Goal: Task Accomplishment & Management: Manage account settings

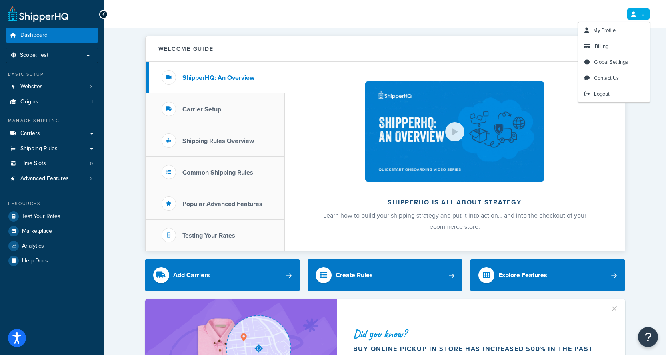
click at [644, 16] on link at bounding box center [637, 14] width 23 height 12
click at [597, 46] on span "Billing" at bounding box center [601, 46] width 14 height 8
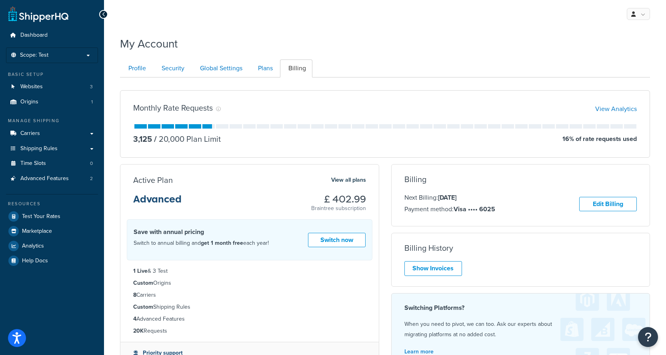
scroll to position [54, 0]
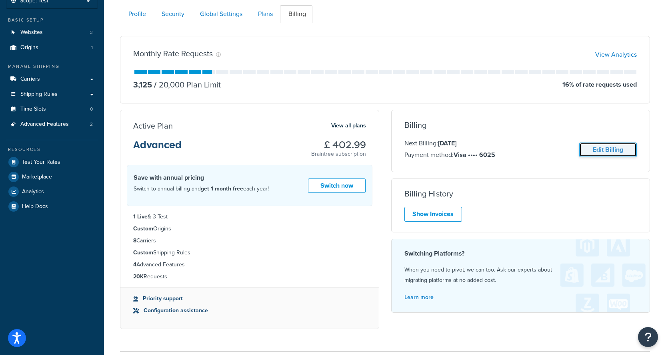
click at [611, 151] on link "Edit Billing" at bounding box center [608, 150] width 58 height 15
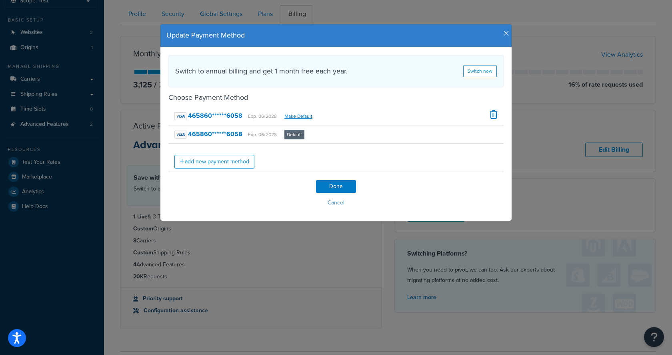
drag, startPoint x: 350, startPoint y: 38, endPoint x: 339, endPoint y: 38, distance: 10.8
click at [339, 38] on h4 "Update Payment Method" at bounding box center [335, 35] width 339 height 10
drag, startPoint x: 345, startPoint y: 38, endPoint x: 374, endPoint y: 45, distance: 30.0
click at [374, 45] on div "Update Payment Method" at bounding box center [335, 35] width 351 height 23
click at [504, 32] on icon "button" at bounding box center [506, 33] width 6 height 7
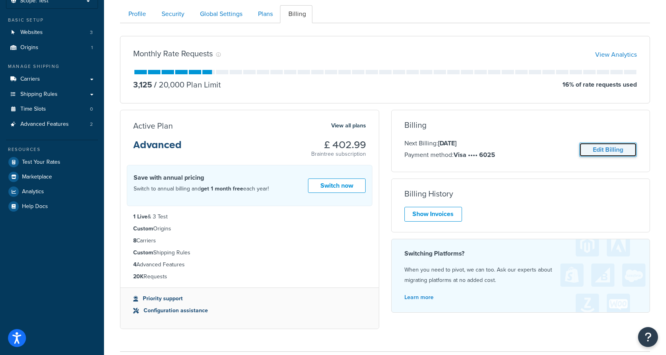
click at [606, 151] on link "Edit Billing" at bounding box center [608, 150] width 58 height 15
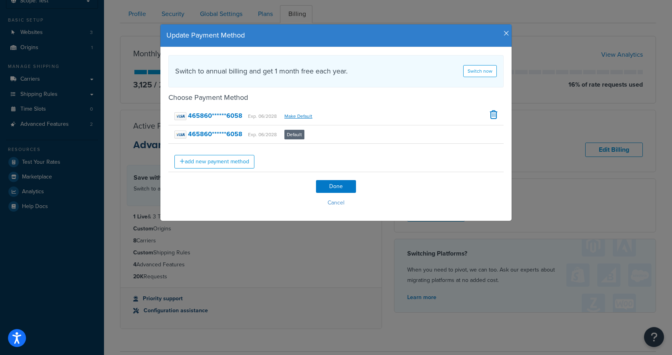
drag, startPoint x: 341, startPoint y: 33, endPoint x: 417, endPoint y: 28, distance: 75.3
click at [417, 28] on div "Update Payment Method" at bounding box center [335, 35] width 351 height 23
click at [503, 33] on icon "button" at bounding box center [506, 33] width 6 height 7
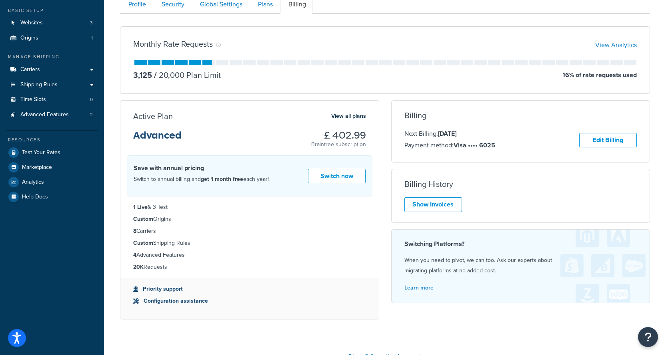
scroll to position [69, 0]
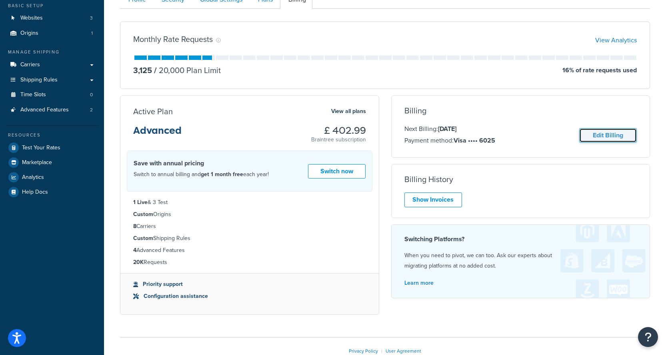
click at [615, 139] on link "Edit Billing" at bounding box center [608, 135] width 58 height 15
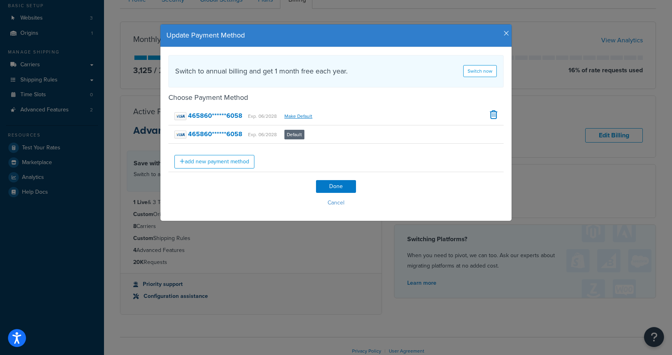
click at [504, 34] on icon "button" at bounding box center [506, 33] width 6 height 7
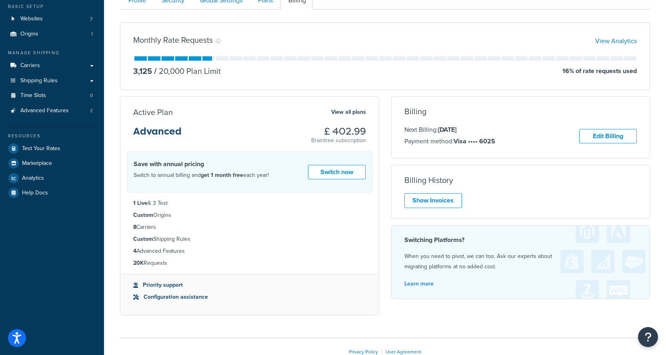
scroll to position [0, 0]
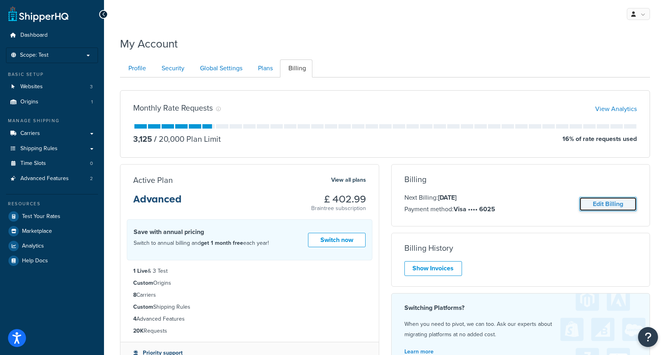
click at [594, 204] on link "Edit Billing" at bounding box center [608, 204] width 58 height 15
click at [612, 205] on link "Edit Billing" at bounding box center [608, 204] width 58 height 15
click at [612, 200] on link "Edit Billing" at bounding box center [608, 204] width 58 height 15
click at [608, 204] on link "Edit Billing" at bounding box center [608, 204] width 58 height 15
click at [606, 207] on link "Edit Billing" at bounding box center [608, 204] width 58 height 15
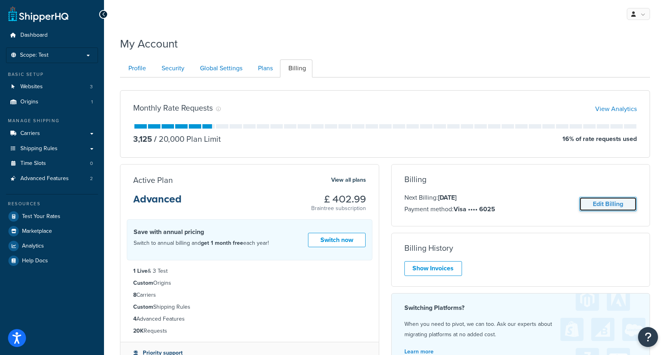
click at [606, 207] on link "Edit Billing" at bounding box center [608, 204] width 58 height 15
click at [613, 207] on link "Edit Billing" at bounding box center [608, 204] width 58 height 15
click at [427, 38] on div "My Account" at bounding box center [385, 42] width 530 height 20
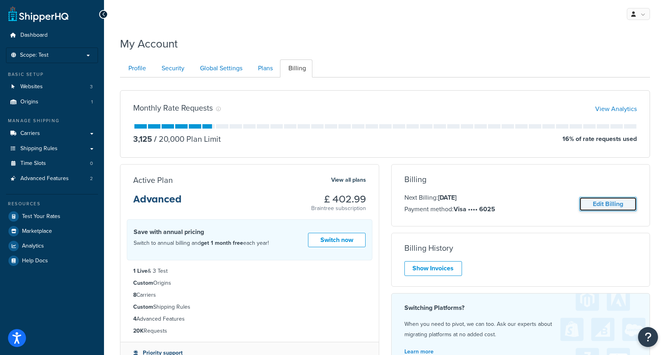
click at [606, 206] on link "Edit Billing" at bounding box center [608, 204] width 58 height 15
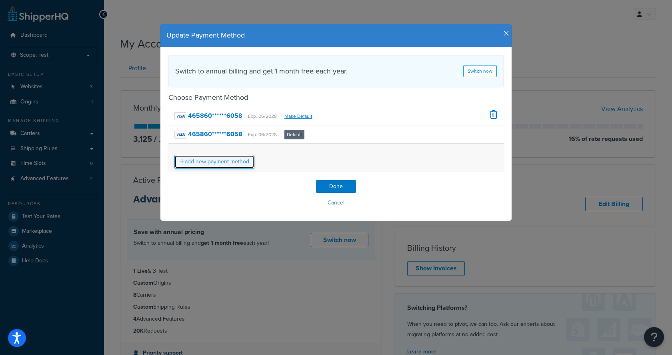
click at [211, 157] on link "add new payment method" at bounding box center [214, 162] width 80 height 14
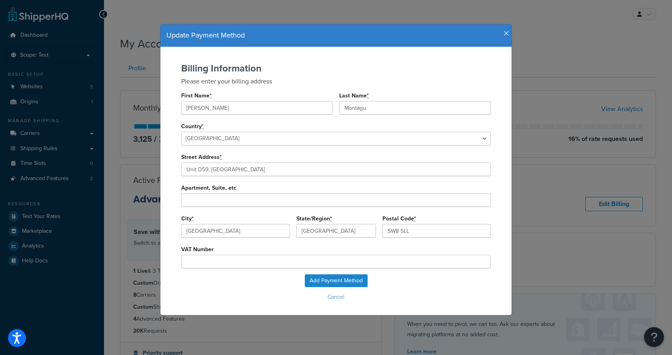
type input "undefined"
click at [483, 172] on span at bounding box center [486, 169] width 6 height 6
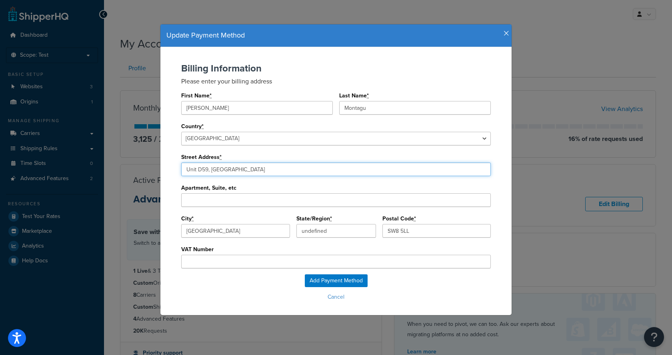
drag, startPoint x: 334, startPoint y: 171, endPoint x: 139, endPoint y: 168, distance: 195.1
click at [139, 168] on div "Update Payment Method Billing Information Please enter your billing address Fir…" at bounding box center [336, 177] width 672 height 355
type input "71 Lewin Road, London"
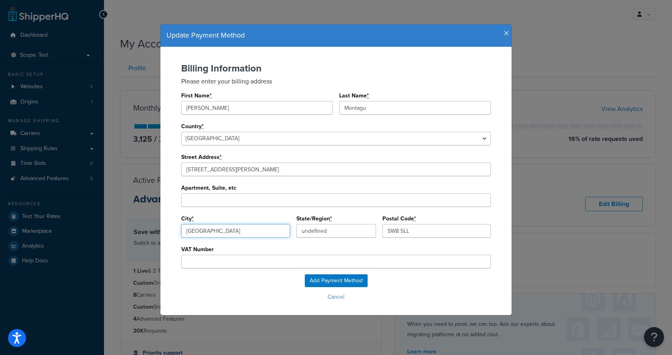
click at [255, 234] on input "London" at bounding box center [235, 231] width 109 height 14
click at [404, 227] on input "SW8 5LL" at bounding box center [436, 231] width 109 height 14
drag, startPoint x: 412, startPoint y: 232, endPoint x: 349, endPoint y: 231, distance: 62.8
click at [349, 231] on div "City * London State/Region * State/Region * undefined Postal Code * SW8 5LL" at bounding box center [335, 228] width 309 height 31
type input "SW16 6JZ"
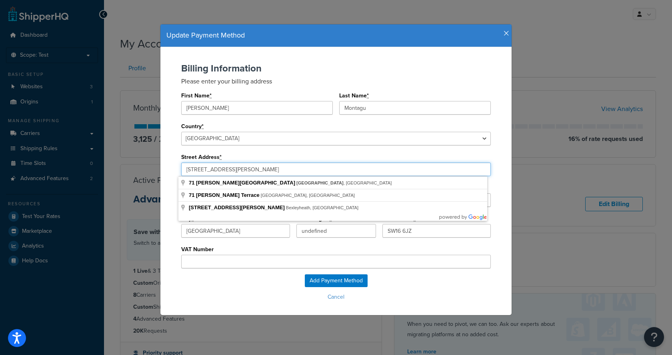
click at [219, 171] on input "71 Lewin Road, London" at bounding box center [335, 170] width 309 height 14
drag, startPoint x: 216, startPoint y: 170, endPoint x: 295, endPoint y: 171, distance: 79.2
click at [295, 171] on input "71 Lewin Road, London" at bounding box center [335, 170] width 309 height 14
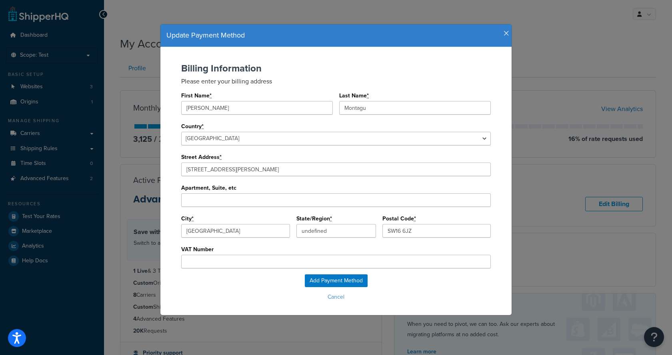
type input "71 Lewin Rd"
click at [210, 230] on input "City *" at bounding box center [235, 231] width 109 height 14
type input "London"
click at [414, 62] on div "Billing Information Please enter your billing address First Name * Paul Last Na…" at bounding box center [335, 181] width 351 height 268
click at [335, 283] on input "Add Payment Method" at bounding box center [336, 281] width 63 height 13
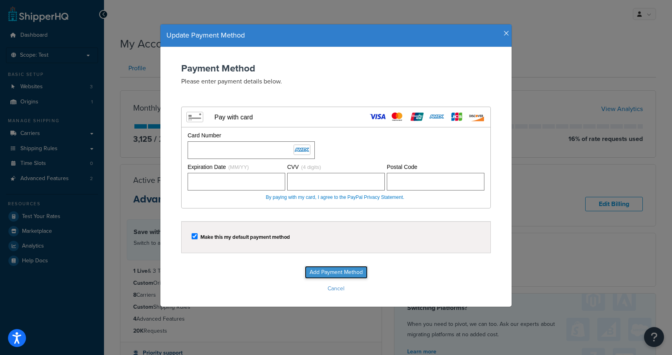
click at [334, 273] on input "Add Payment Method" at bounding box center [336, 272] width 63 height 13
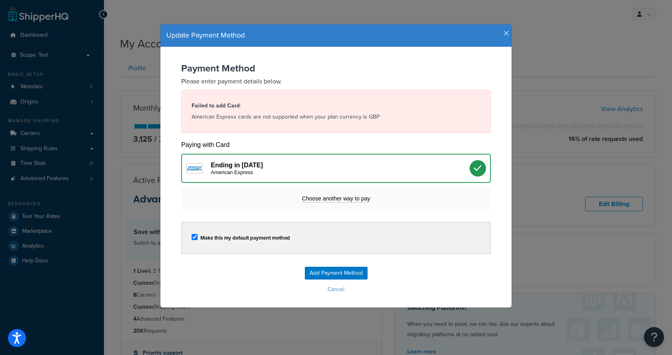
drag, startPoint x: 383, startPoint y: 36, endPoint x: 429, endPoint y: 29, distance: 46.9
click at [429, 29] on div "Update Payment Method" at bounding box center [335, 35] width 351 height 23
click at [350, 38] on h4 "Update Payment Method" at bounding box center [335, 35] width 339 height 10
click at [335, 197] on span "Choose another way to pay" at bounding box center [336, 198] width 68 height 7
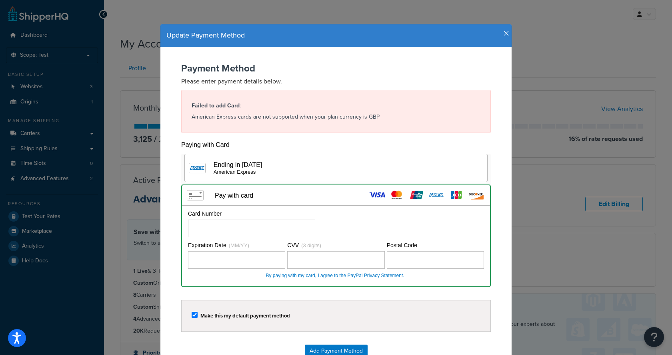
drag, startPoint x: 425, startPoint y: 32, endPoint x: 467, endPoint y: 22, distance: 43.4
click at [467, 22] on div "Update Payment Method Payment Method Please enter payment details below. Failed…" at bounding box center [336, 205] width 360 height 386
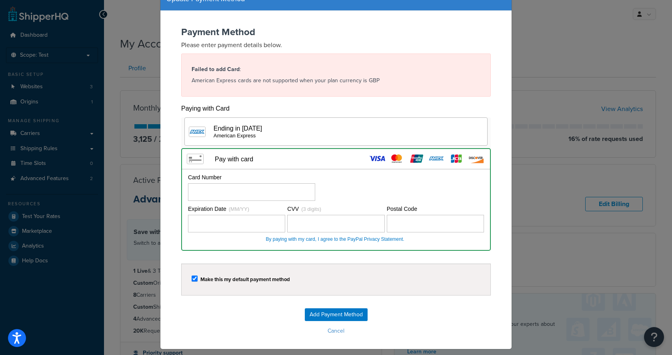
scroll to position [9, 0]
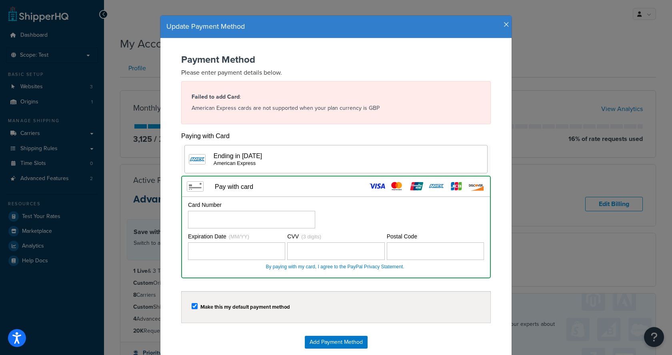
click at [286, 155] on div "Ending in 2007 American Express" at bounding box center [339, 159] width 253 height 14
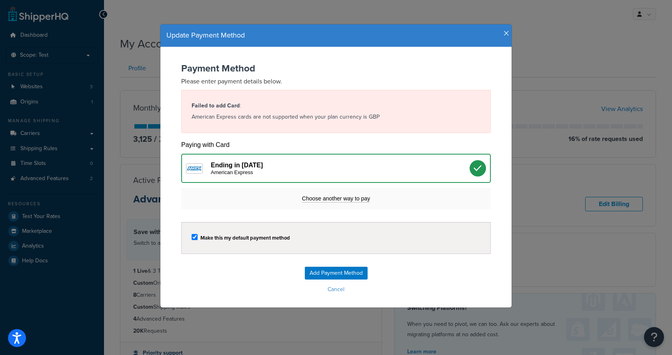
scroll to position [0, 0]
